Goal: Task Accomplishment & Management: Use online tool/utility

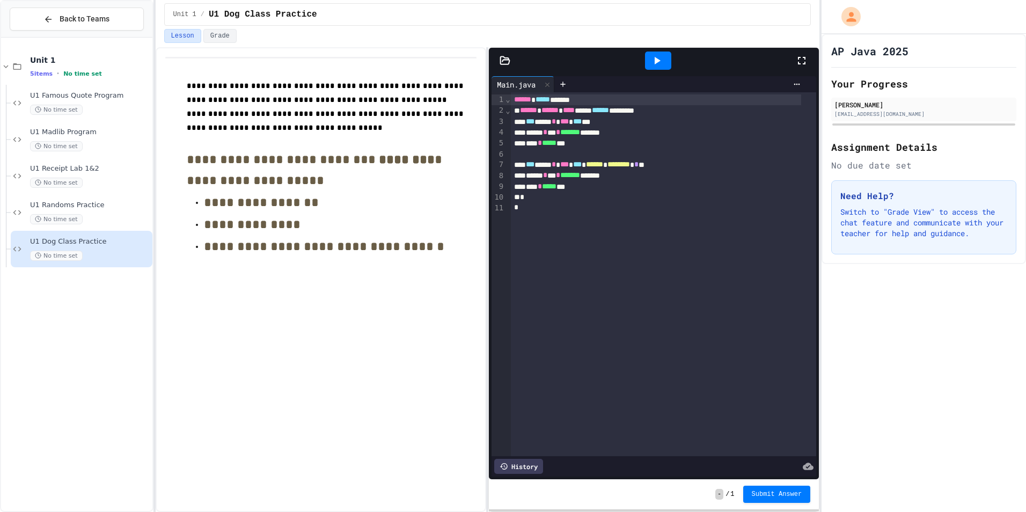
click at [502, 63] on icon at bounding box center [505, 60] width 11 height 11
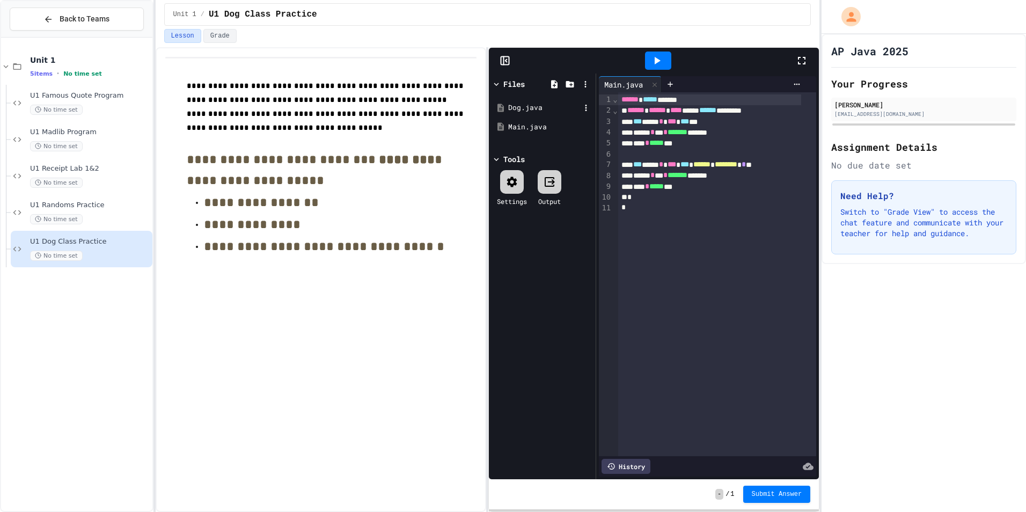
click at [527, 109] on div "Dog.java" at bounding box center [544, 108] width 72 height 11
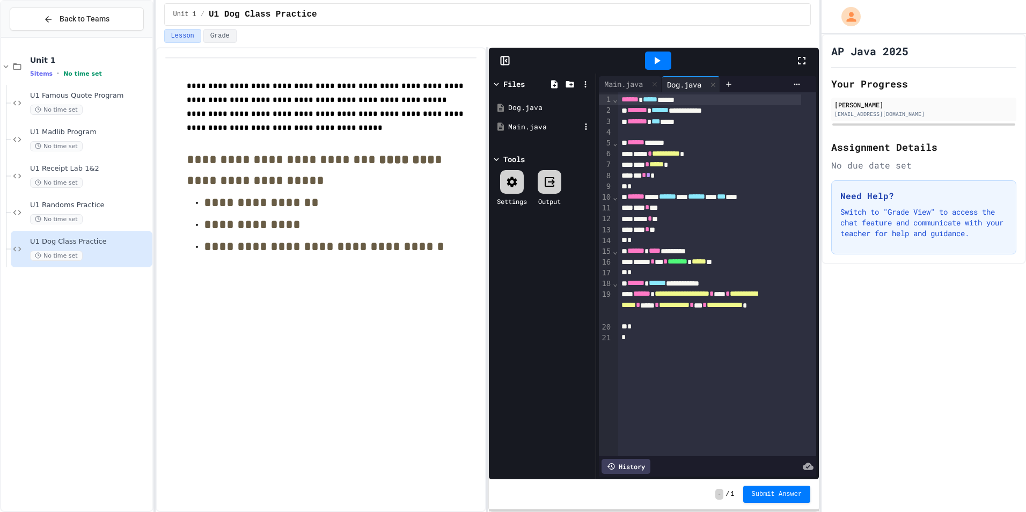
click at [522, 130] on div "Main.java" at bounding box center [544, 127] width 72 height 11
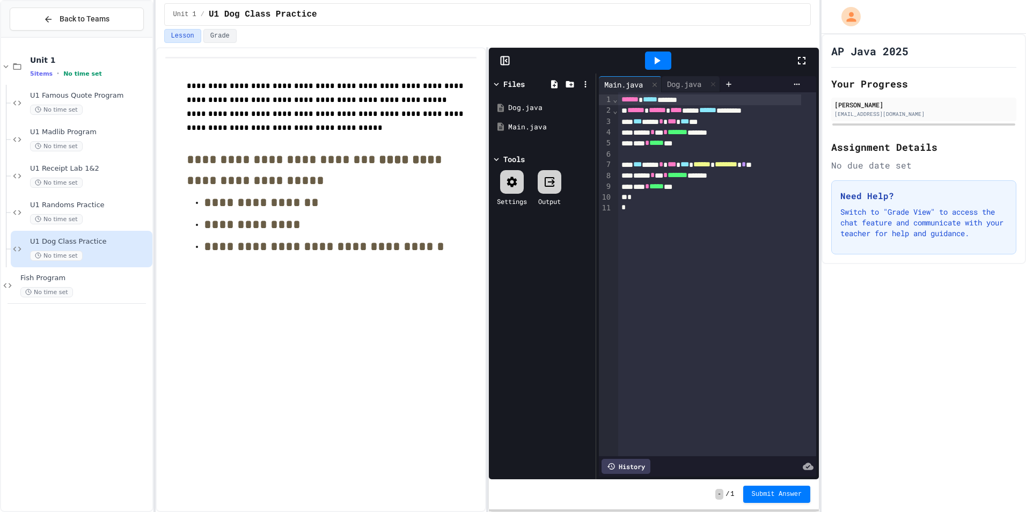
click at [667, 66] on div at bounding box center [658, 61] width 26 height 18
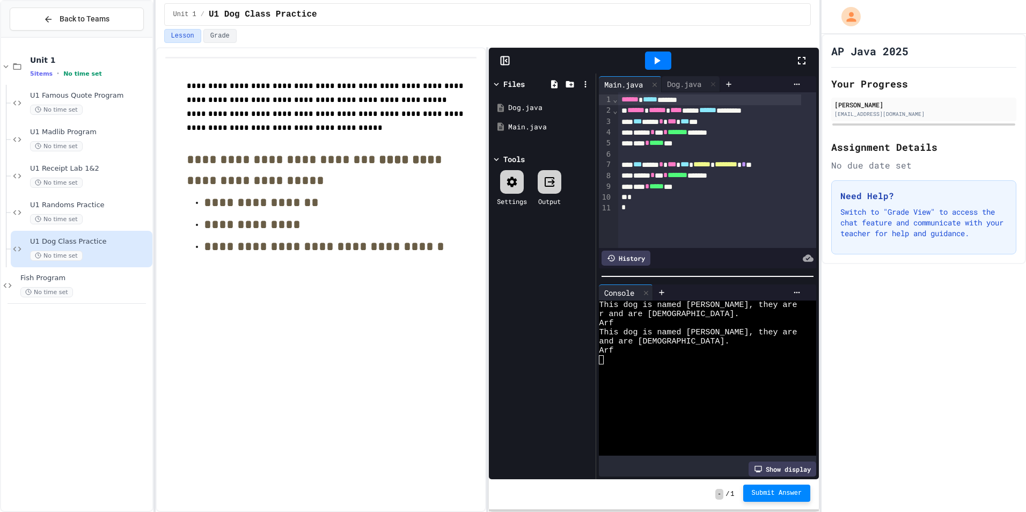
click at [780, 495] on span "Submit Answer" at bounding box center [777, 493] width 50 height 9
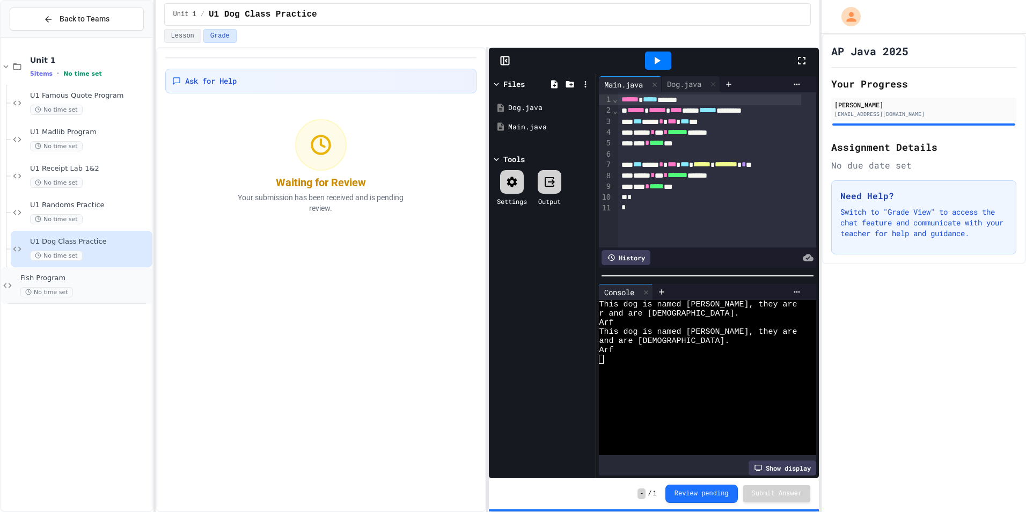
click at [82, 281] on span "Fish Program" at bounding box center [85, 278] width 130 height 9
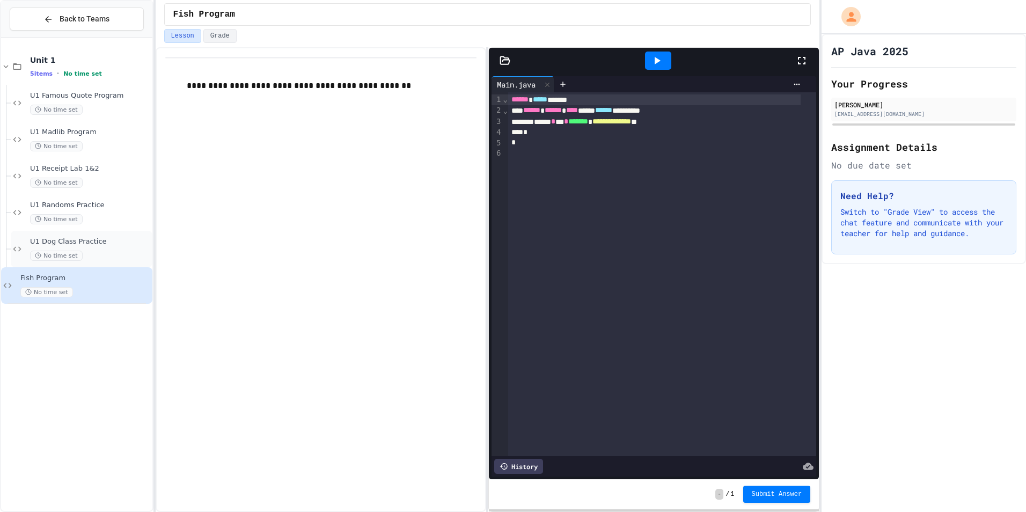
click at [88, 247] on div "U1 Dog Class Practice No time set" at bounding box center [90, 249] width 120 height 24
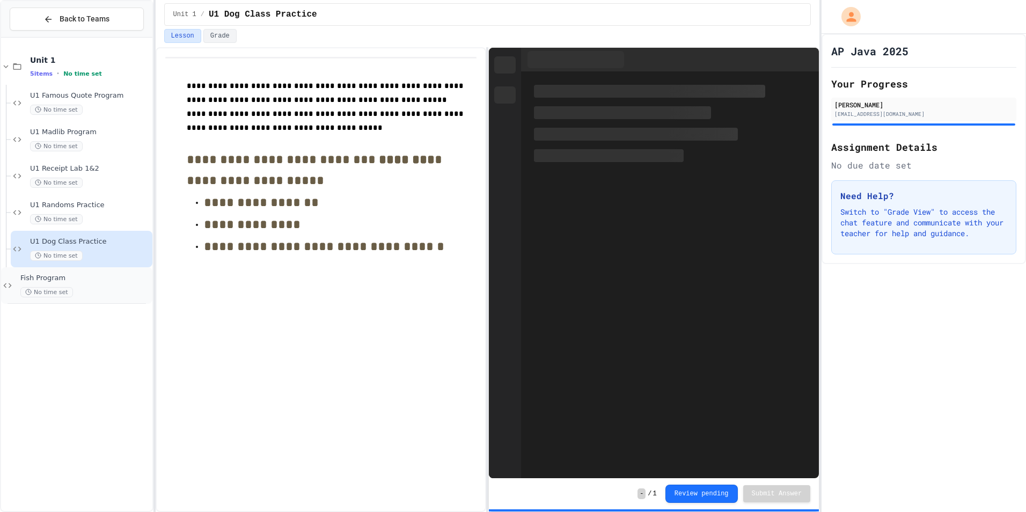
click at [90, 279] on span "Fish Program" at bounding box center [85, 278] width 130 height 9
